Goal: Book appointment/travel/reservation

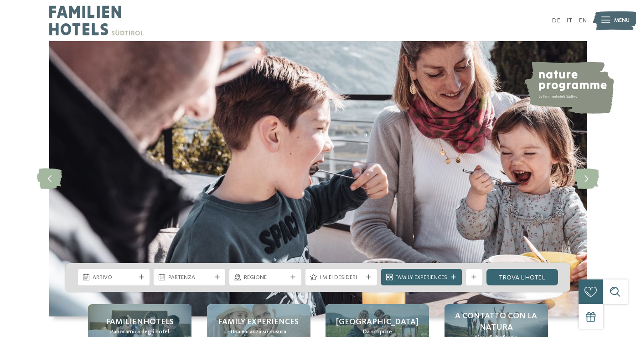
click at [620, 21] on span "Menu" at bounding box center [623, 20] width 16 height 8
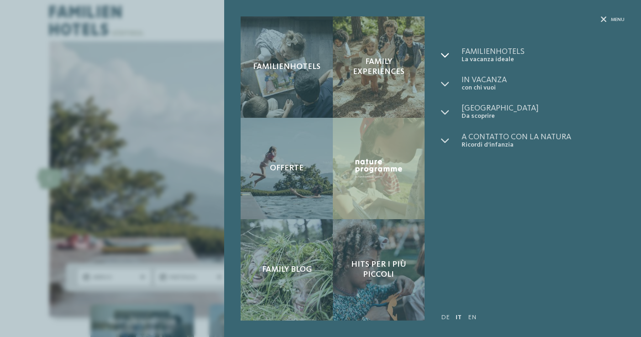
click at [444, 54] on icon at bounding box center [445, 55] width 8 height 8
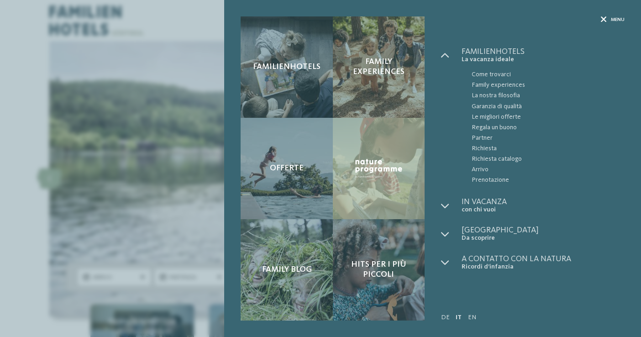
click at [617, 20] on span "Menu" at bounding box center [617, 19] width 14 height 7
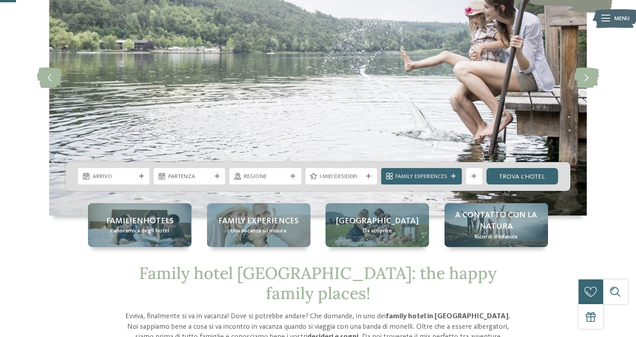
scroll to position [104, 0]
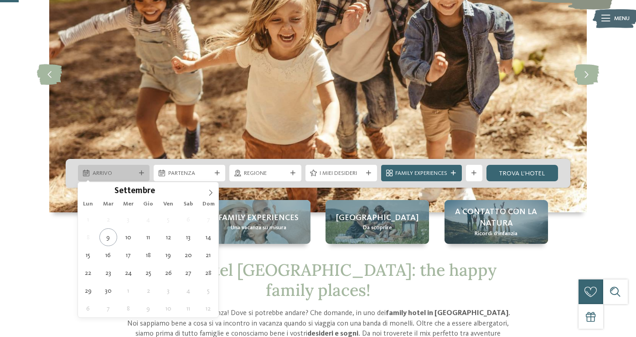
click at [141, 168] on div "Arrivo" at bounding box center [114, 173] width 72 height 16
click at [210, 193] on icon at bounding box center [211, 192] width 6 height 6
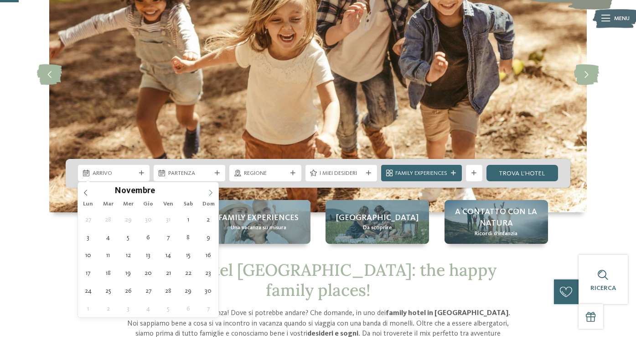
click at [210, 193] on icon at bounding box center [211, 192] width 6 height 6
type div "[DATE]"
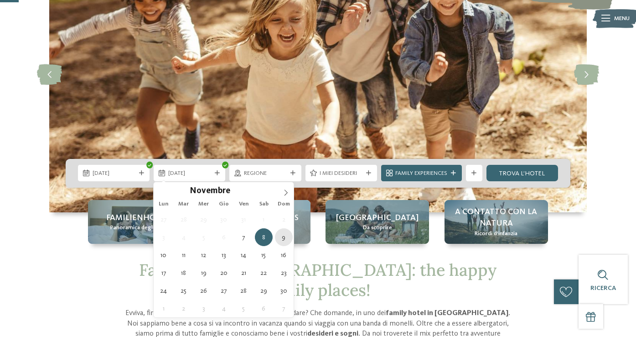
type div "[DATE]"
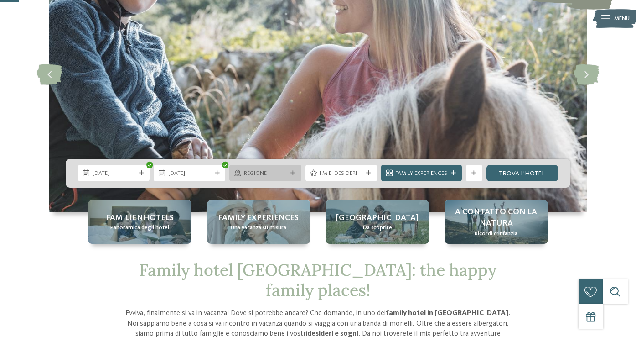
click at [292, 172] on icon at bounding box center [293, 173] width 5 height 5
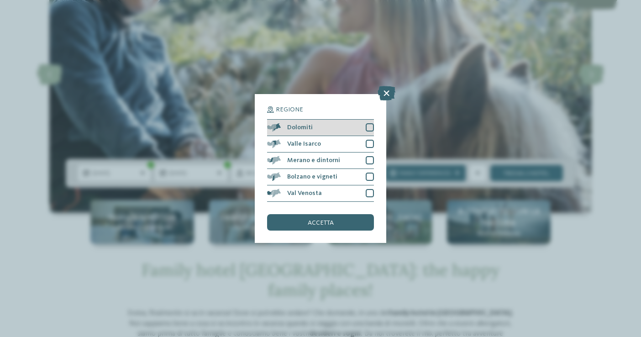
click at [367, 123] on div at bounding box center [369, 127] width 8 height 8
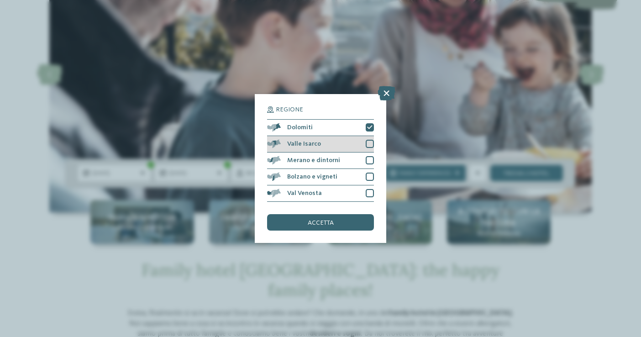
click at [369, 136] on div "Valle Isarco" at bounding box center [320, 144] width 107 height 16
click at [371, 156] on div at bounding box center [369, 160] width 8 height 8
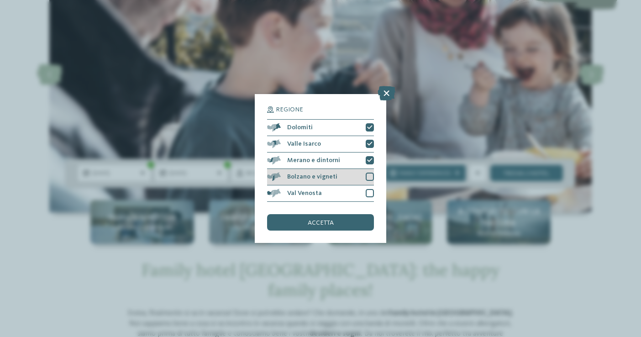
click at [370, 172] on div at bounding box center [369, 176] width 8 height 8
click at [370, 189] on div at bounding box center [369, 193] width 8 height 8
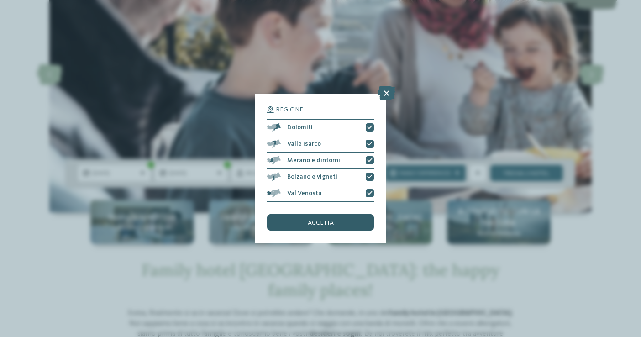
click at [336, 214] on div "accetta" at bounding box center [320, 222] width 107 height 16
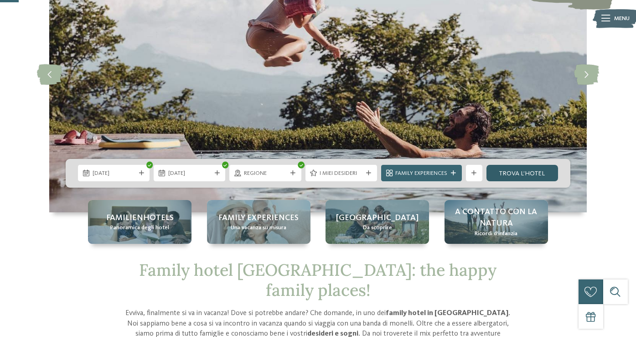
click at [523, 172] on link "trova l’hotel" at bounding box center [523, 173] width 72 height 16
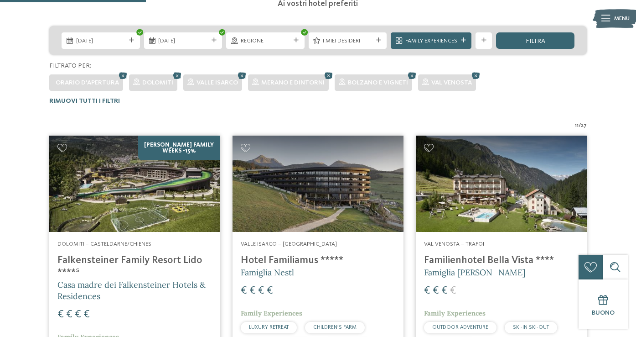
scroll to position [119, 0]
